Goal: Contribute content: Add original content to the website for others to see

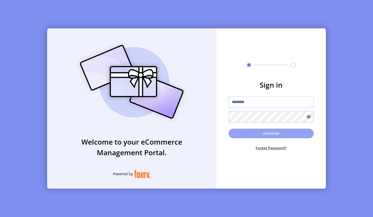
type input "**********"
click at [260, 135] on button "Continue" at bounding box center [271, 134] width 85 height 10
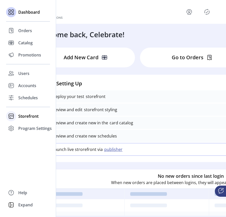
click at [20, 115] on span "Storefront" at bounding box center [28, 116] width 20 height 6
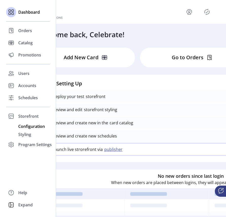
click at [21, 126] on span "Configuration" at bounding box center [31, 127] width 27 height 6
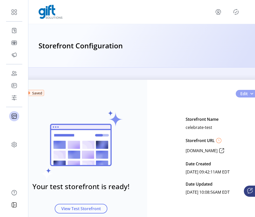
click at [247, 95] on button "Edit" at bounding box center [247, 94] width 23 height 8
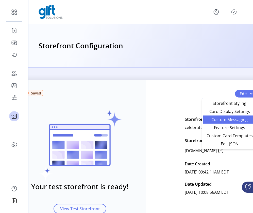
click at [235, 118] on span "Custom Messaging" at bounding box center [229, 120] width 47 height 4
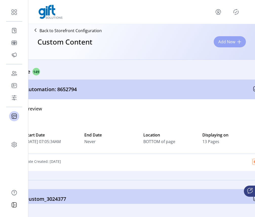
click at [236, 42] on button "Add New" at bounding box center [230, 41] width 32 height 11
click at [240, 42] on span at bounding box center [240, 42] width 4 height 4
click at [230, 41] on span "Add New" at bounding box center [227, 42] width 17 height 6
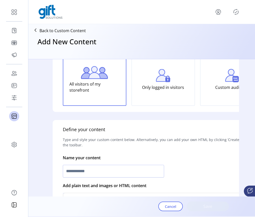
scroll to position [40, 0]
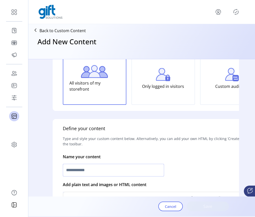
click at [153, 171] on input "text" at bounding box center [113, 170] width 101 height 13
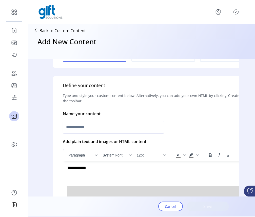
scroll to position [86, 0]
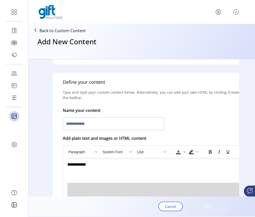
click at [127, 126] on input "text" at bounding box center [113, 124] width 101 height 13
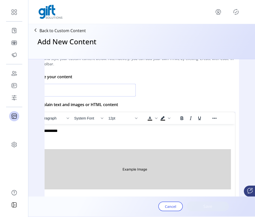
scroll to position [120, 46]
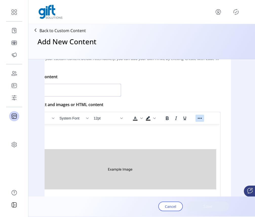
click at [199, 118] on icon "Reveal or hide additional toolbar items" at bounding box center [200, 118] width 4 height 1
type input "****"
click at [156, 129] on icon "Insert/edit image" at bounding box center [156, 128] width 6 height 6
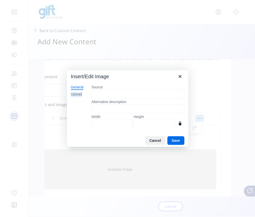
click at [79, 94] on div "Upload" at bounding box center [76, 94] width 11 height 5
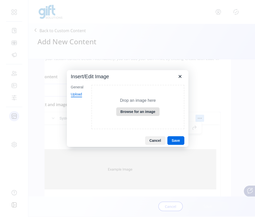
click at [142, 114] on button "Browse for an image" at bounding box center [138, 112] width 44 height 9
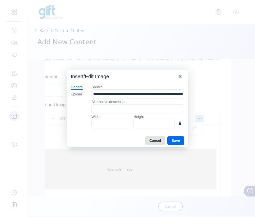
click at [153, 140] on button "Cancel" at bounding box center [155, 140] width 20 height 9
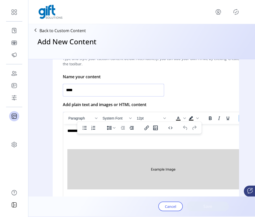
click at [149, 89] on input "****" at bounding box center [113, 90] width 101 height 13
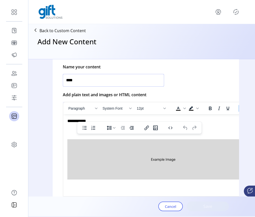
scroll to position [129, 0]
click at [134, 83] on input "****" at bounding box center [113, 80] width 101 height 13
click at [220, 127] on body "**********" at bounding box center [163, 150] width 192 height 63
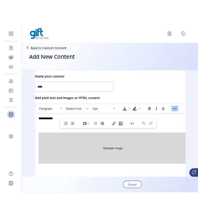
scroll to position [129, 46]
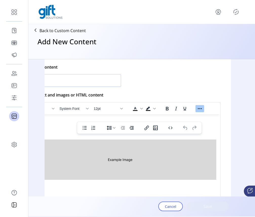
click at [198, 108] on icon "Reveal or hide additional toolbar items" at bounding box center [200, 109] width 6 height 6
click at [197, 107] on icon "Reveal or hide additional toolbar items" at bounding box center [200, 109] width 6 height 6
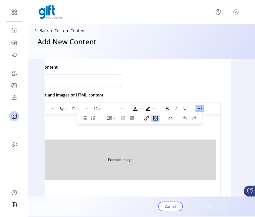
click at [156, 119] on icon "Insert/edit image" at bounding box center [156, 118] width 6 height 6
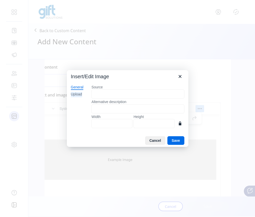
click at [76, 94] on div "Upload" at bounding box center [76, 94] width 11 height 5
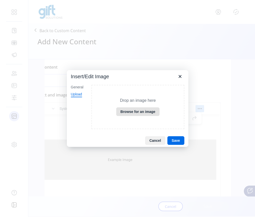
click at [127, 110] on button "Browse for an image" at bounding box center [138, 112] width 44 height 9
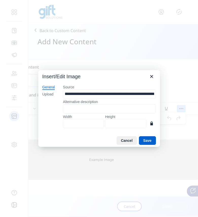
click at [145, 140] on button "Save" at bounding box center [147, 140] width 17 height 9
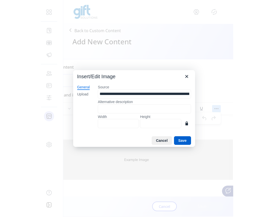
scroll to position [129, 0]
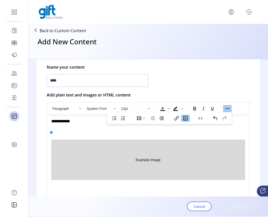
click at [198, 158] on img "Rich Text Area. Press ALT-0 for help." at bounding box center [148, 160] width 194 height 41
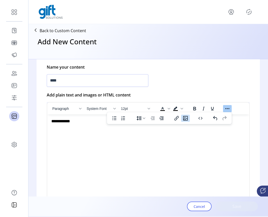
click at [186, 118] on icon "Insert/edit image" at bounding box center [185, 118] width 5 height 5
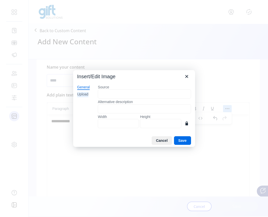
click at [87, 95] on div "Upload" at bounding box center [82, 94] width 11 height 5
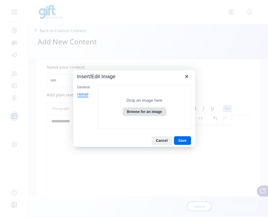
click at [132, 112] on button "Browse for an image" at bounding box center [145, 112] width 44 height 9
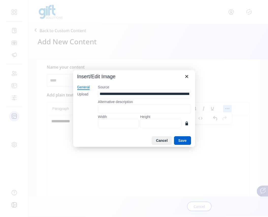
click at [185, 141] on button "Save" at bounding box center [182, 140] width 17 height 9
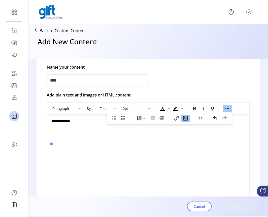
click at [53, 145] on p "Rich Text Area. Press ALT-0 for help." at bounding box center [148, 136] width 194 height 17
click at [51, 145] on p "Rich Text Area. Press ALT-0 for help." at bounding box center [148, 136] width 194 height 17
drag, startPoint x: 53, startPoint y: 146, endPoint x: 134, endPoint y: 183, distance: 89.4
click at [134, 149] on html "**********" at bounding box center [148, 132] width 202 height 35
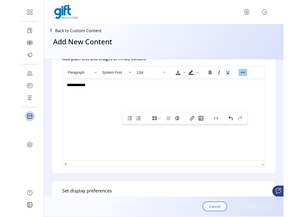
scroll to position [161, 0]
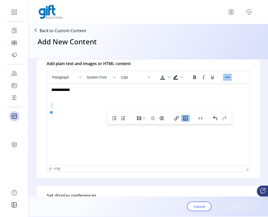
drag, startPoint x: 51, startPoint y: 109, endPoint x: 205, endPoint y: 168, distance: 165.4
click at [205, 118] on html "**********" at bounding box center [148, 100] width 202 height 35
click at [58, 118] on html "**********" at bounding box center [148, 100] width 202 height 35
drag, startPoint x: 51, startPoint y: 109, endPoint x: 90, endPoint y: 154, distance: 59.7
click at [90, 118] on html "**********" at bounding box center [148, 100] width 202 height 35
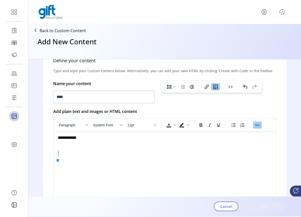
scroll to position [108, 0]
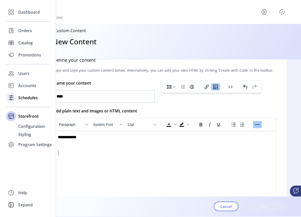
drag, startPoint x: 128, startPoint y: 98, endPoint x: 28, endPoint y: 98, distance: 100.0
click at [28, 98] on div "Dashboard Orders Catalog Promotions Users Accounts Schedules Storefront Configu…" at bounding box center [150, 108] width 301 height 217
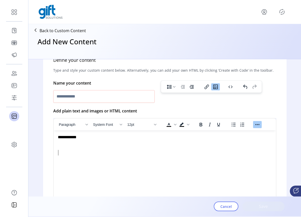
click at [192, 100] on div at bounding box center [164, 96] width 223 height 15
click at [218, 88] on icon "Insert/edit image" at bounding box center [216, 87] width 6 height 6
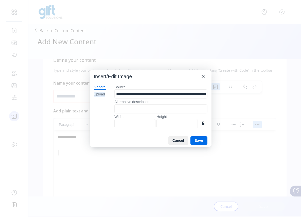
click at [101, 94] on div "Upload" at bounding box center [99, 94] width 11 height 5
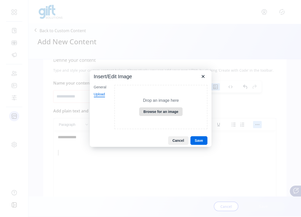
click at [162, 112] on button "Browse for an image" at bounding box center [161, 112] width 44 height 9
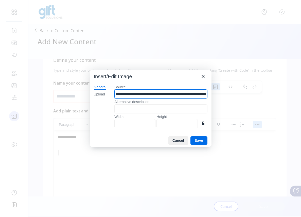
scroll to position [0, 118]
drag, startPoint x: 132, startPoint y: 93, endPoint x: 207, endPoint y: 95, distance: 75.1
click at [207, 95] on input "**********" at bounding box center [160, 94] width 93 height 9
click at [194, 96] on input "**********" at bounding box center [160, 94] width 93 height 9
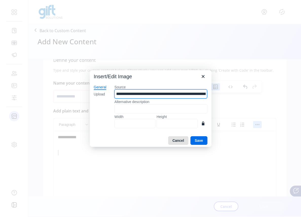
click at [177, 141] on button "Cancel" at bounding box center [178, 140] width 20 height 9
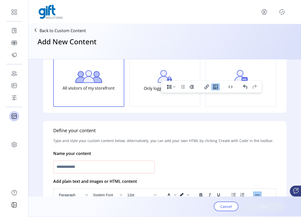
scroll to position [40, 0]
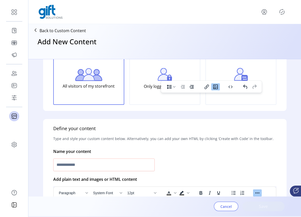
click at [229, 207] on span "Cancel" at bounding box center [225, 206] width 11 height 5
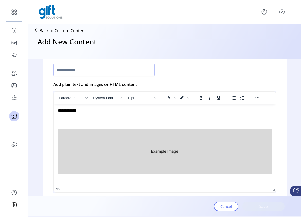
scroll to position [149, 0]
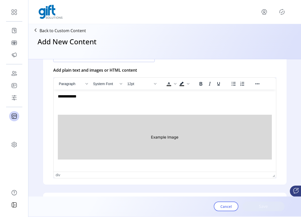
click at [226, 139] on img "Rich Text Area. Press ALT-0 for help." at bounding box center [165, 137] width 214 height 45
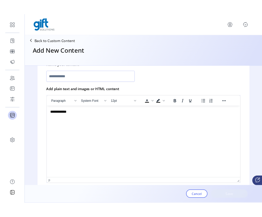
scroll to position [127, 0]
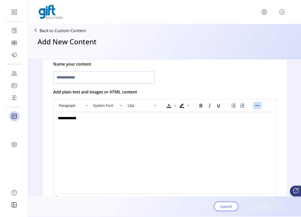
click at [256, 105] on icon "Reveal or hide additional toolbar items" at bounding box center [257, 106] width 6 height 6
click at [216, 114] on icon "Insert/edit image" at bounding box center [216, 115] width 6 height 6
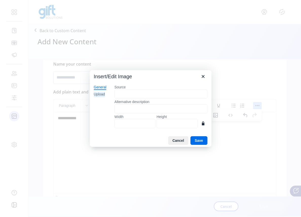
click at [101, 96] on div "Upload" at bounding box center [99, 94] width 11 height 5
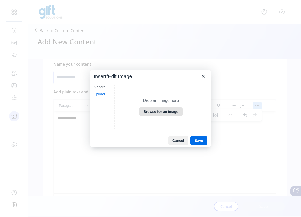
click at [142, 113] on button "Browse for an image" at bounding box center [161, 112] width 44 height 9
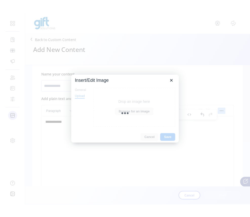
scroll to position [132, 0]
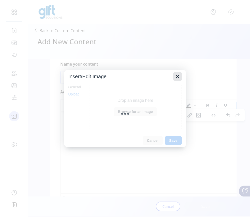
click at [178, 77] on icon "Close" at bounding box center [178, 77] width 6 height 6
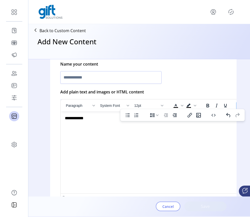
click at [168, 209] on span "Cancel" at bounding box center [168, 206] width 11 height 5
